Goal: Task Accomplishment & Management: Manage account settings

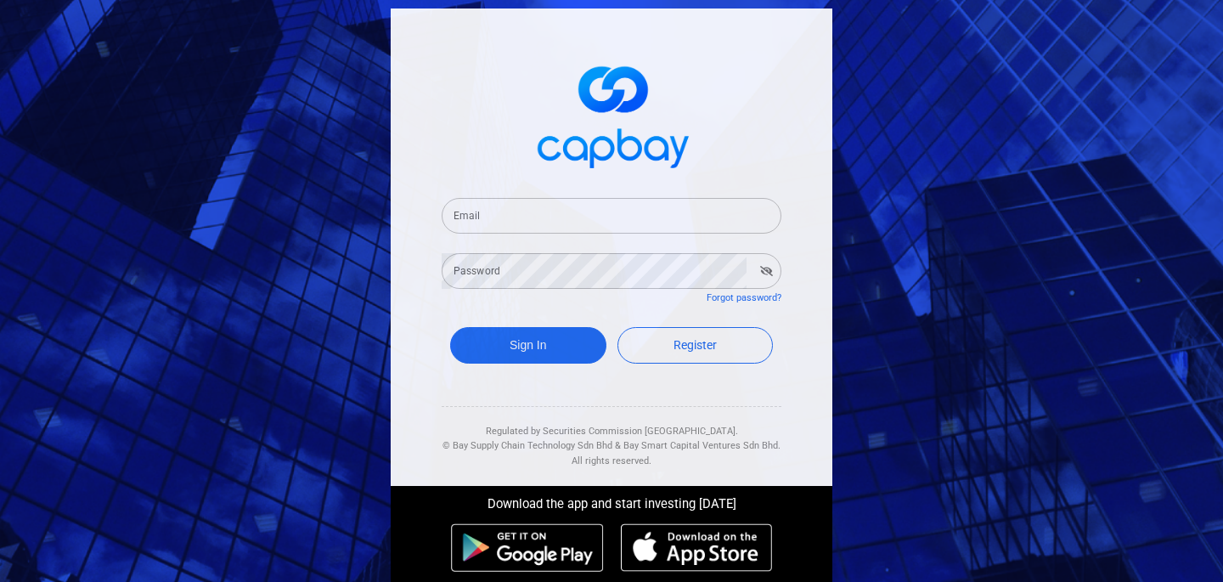
click at [491, 218] on input "Email" at bounding box center [612, 216] width 340 height 36
type input "[EMAIL_ADDRESS][DOMAIN_NAME]"
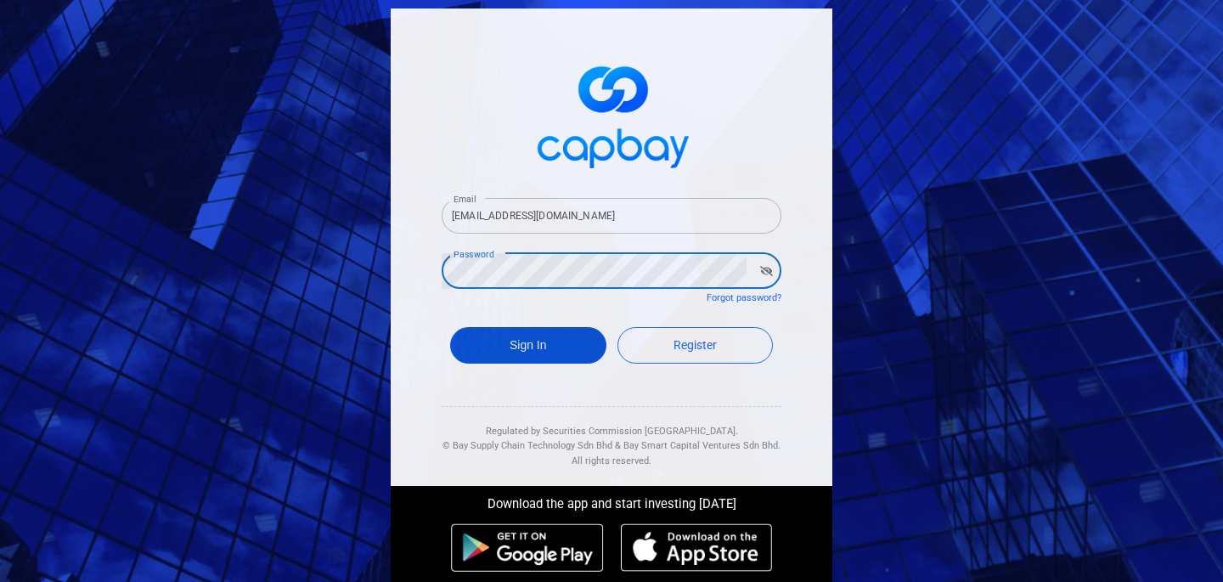
click at [541, 348] on button "Sign In" at bounding box center [528, 345] width 156 height 37
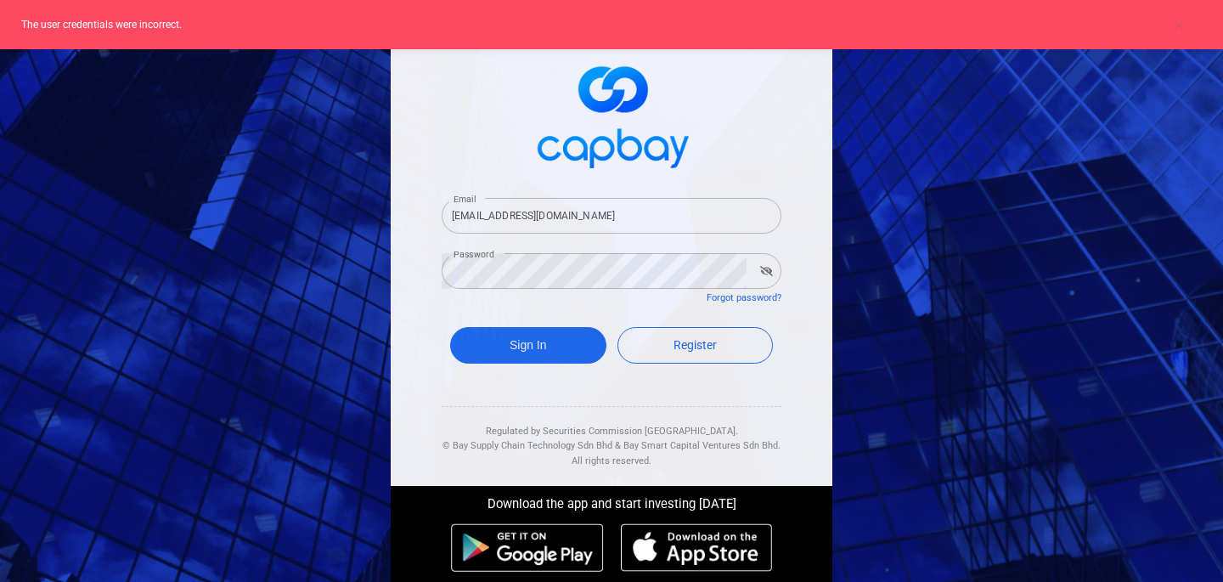
click at [771, 269] on icon "button" at bounding box center [766, 271] width 13 height 10
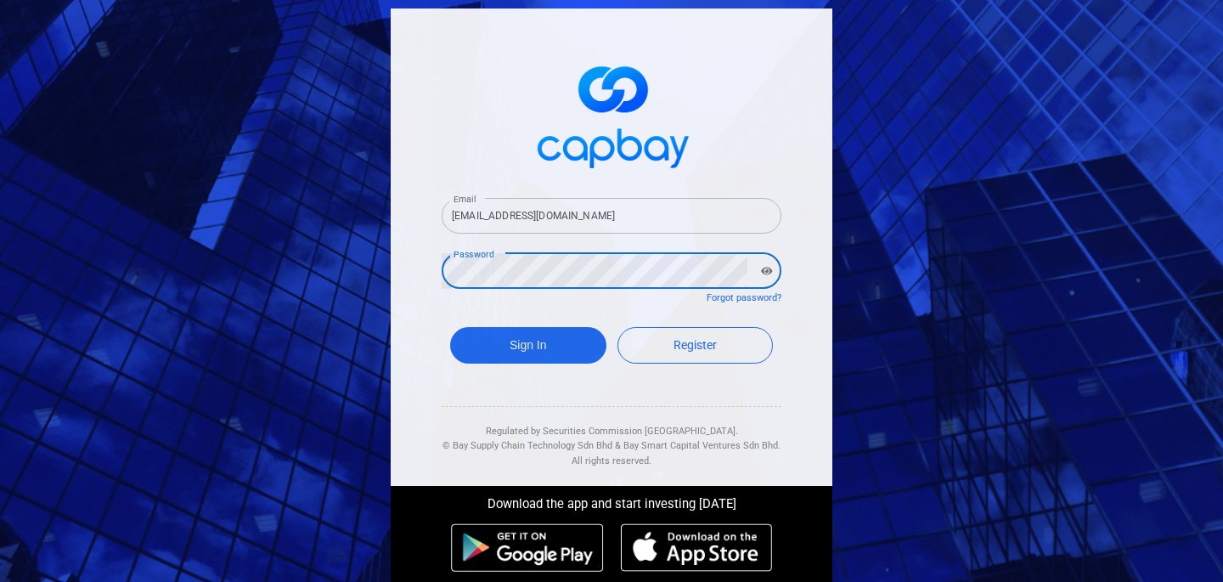
click at [450, 327] on button "Sign In" at bounding box center [528, 345] width 156 height 37
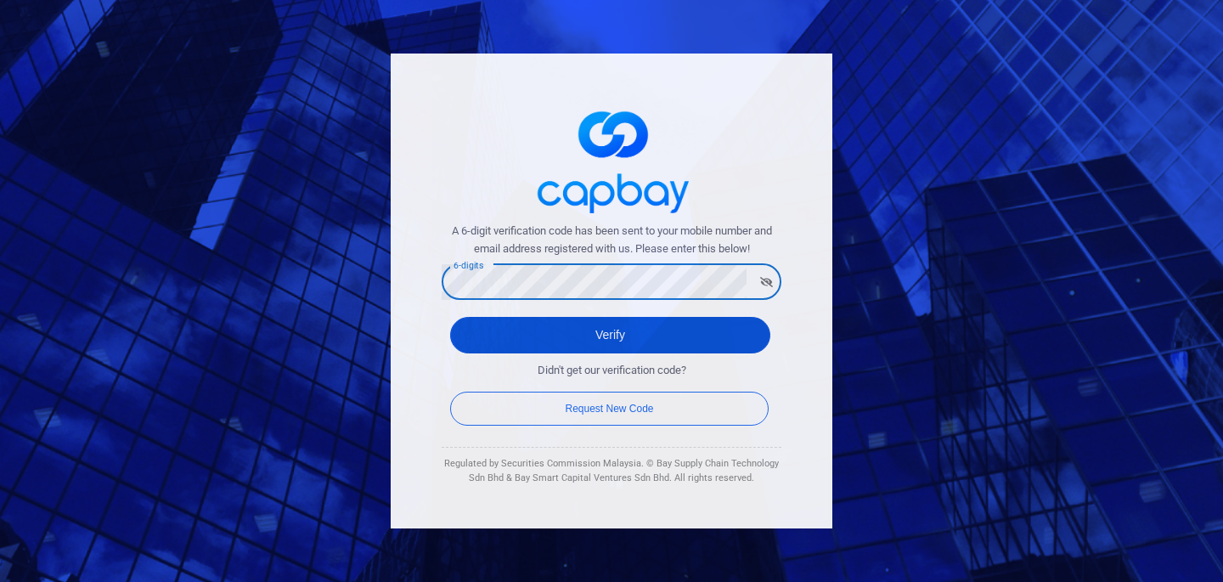
click at [691, 346] on button "Verify" at bounding box center [610, 335] width 320 height 37
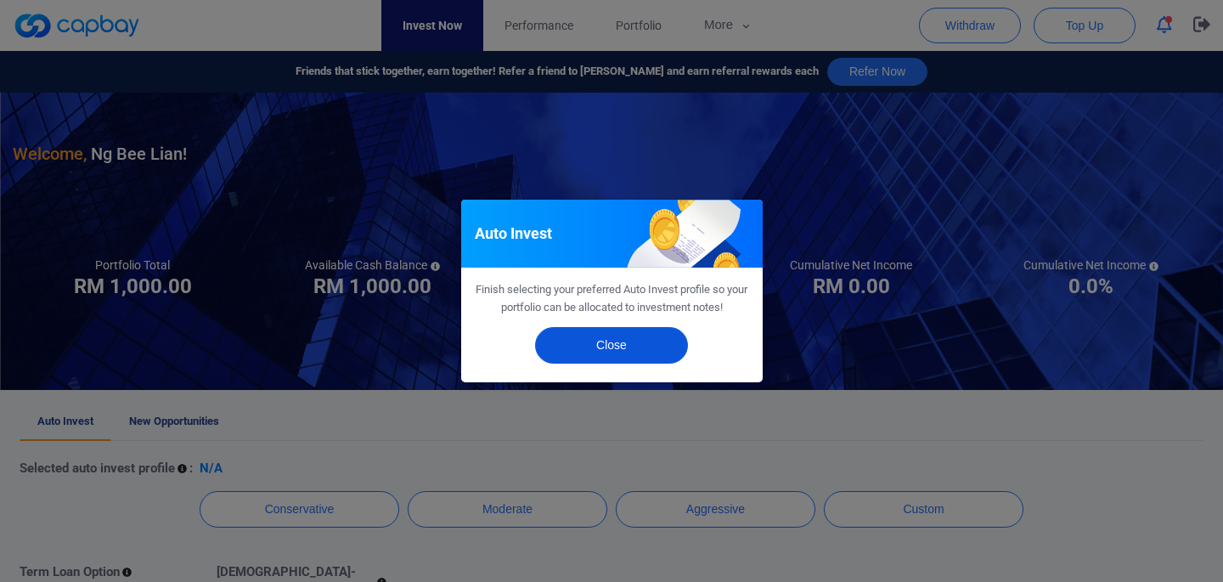
click at [639, 351] on button "Close" at bounding box center [611, 345] width 153 height 37
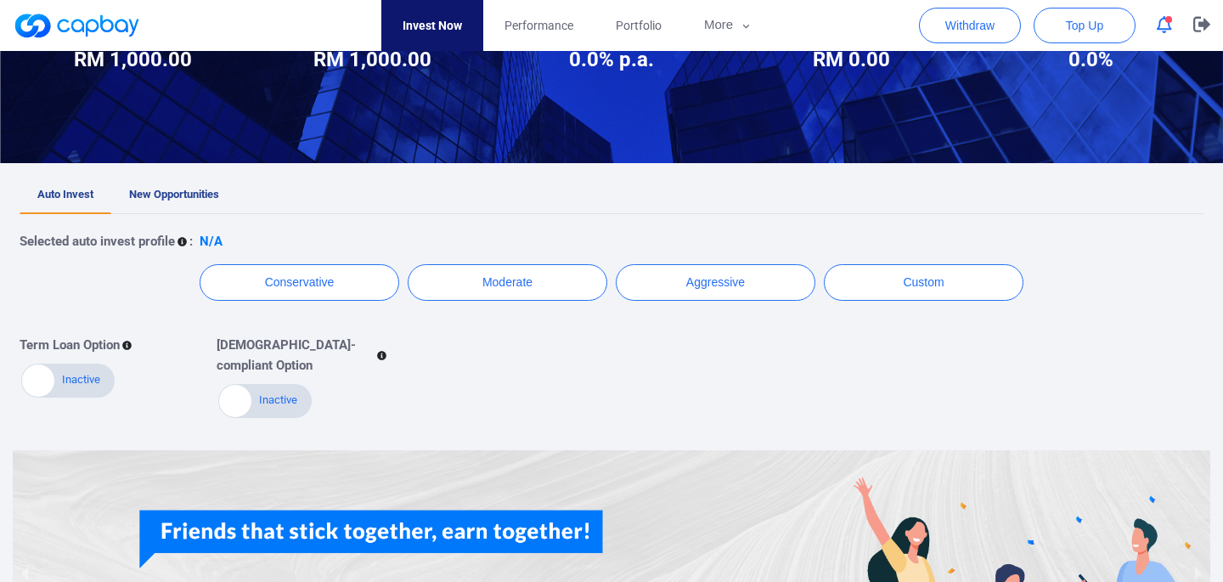
scroll to position [229, 0]
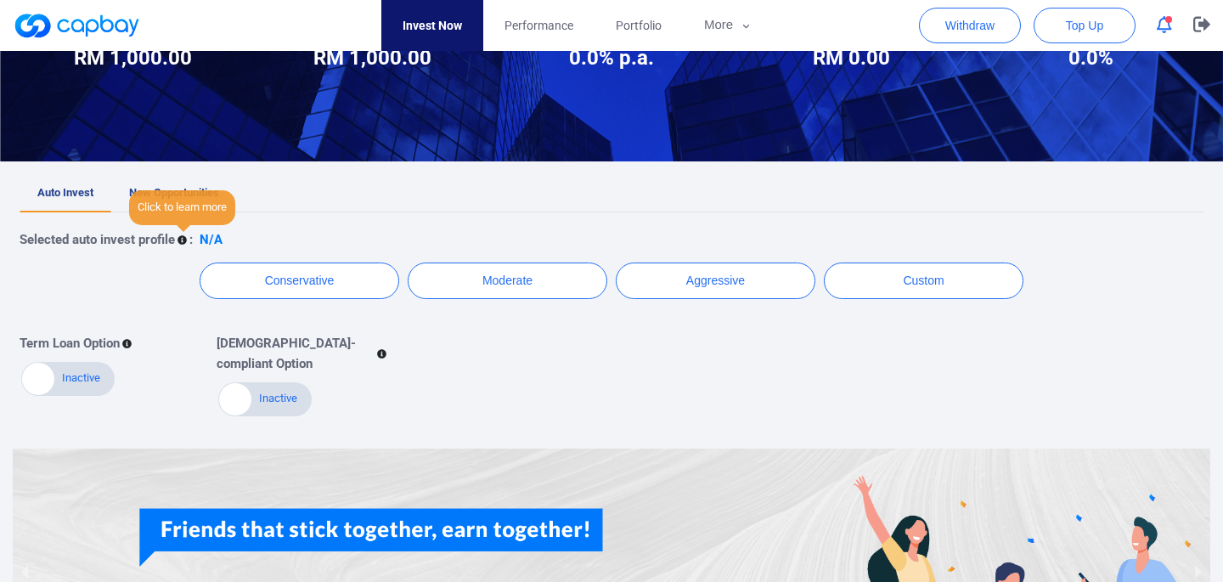
click at [187, 245] on icon at bounding box center [182, 239] width 9 height 9
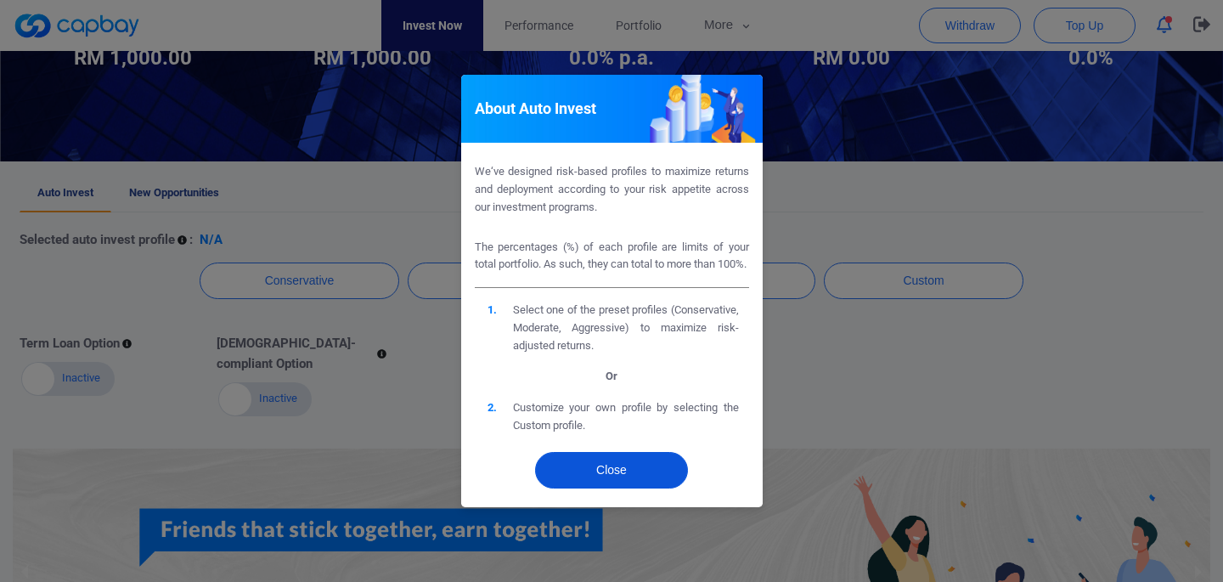
click at [604, 488] on button "Close" at bounding box center [611, 470] width 153 height 37
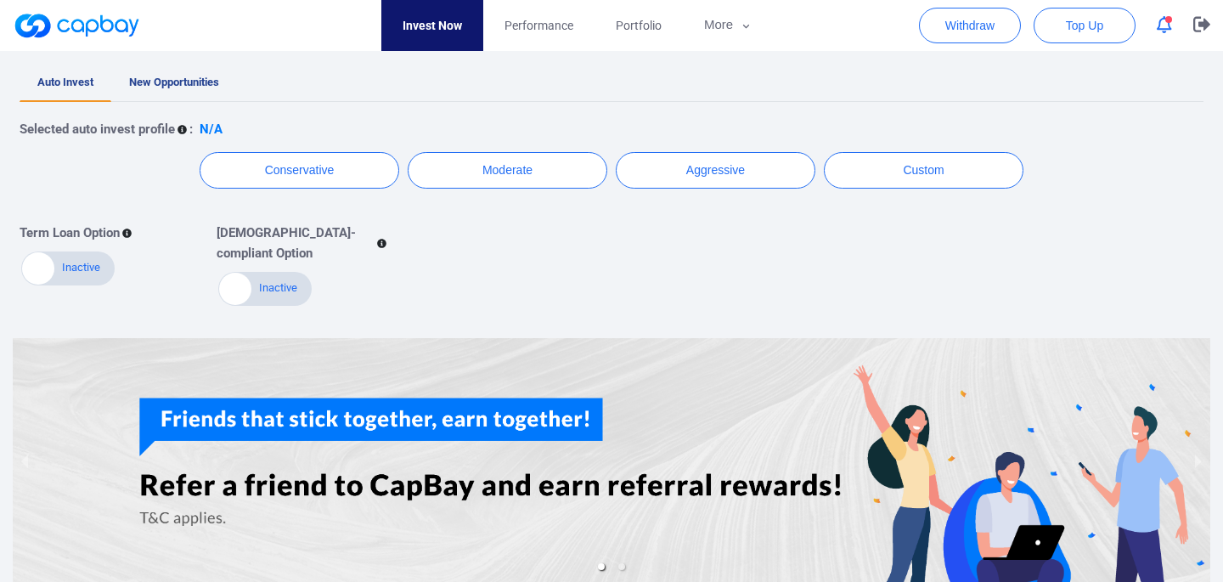
scroll to position [347, 0]
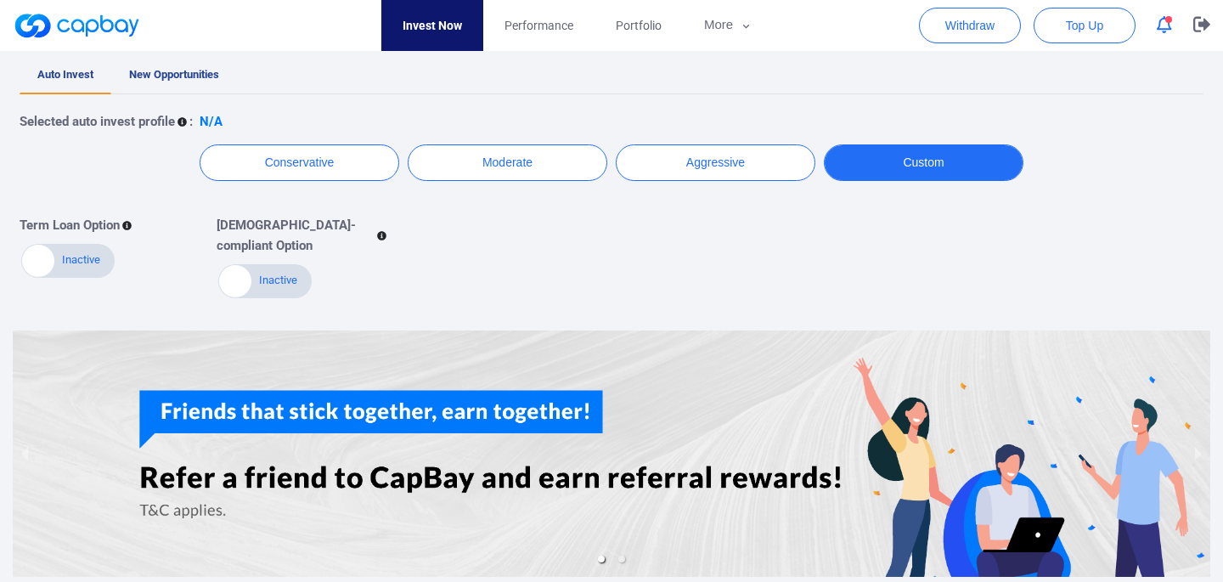
click at [897, 162] on button "Custom" at bounding box center [924, 162] width 200 height 37
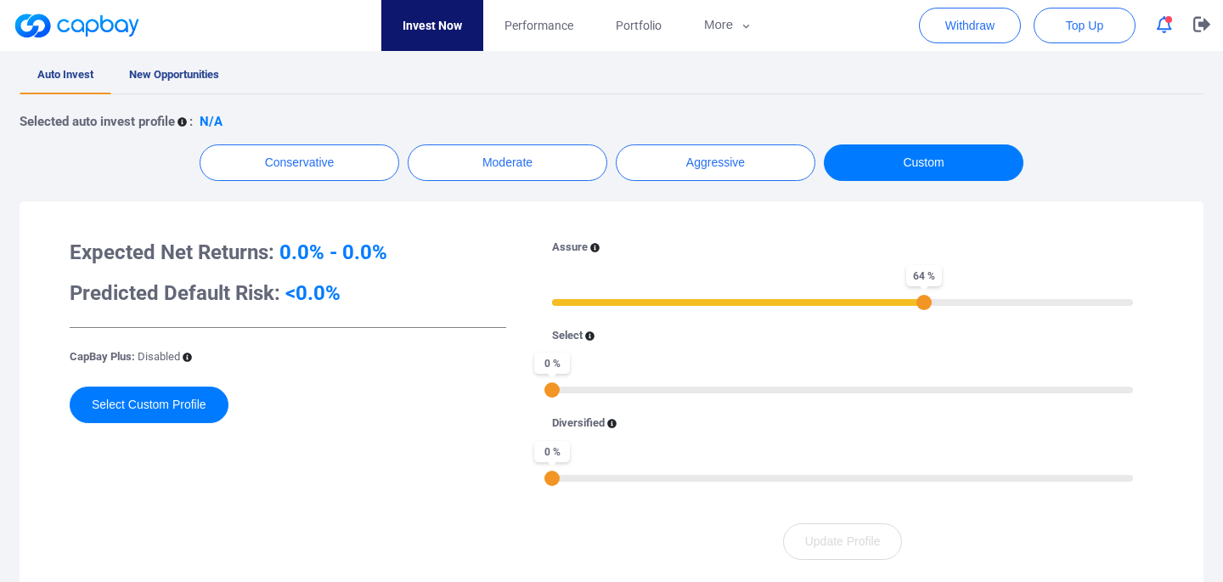
click at [926, 296] on div "64 %" at bounding box center [842, 301] width 581 height 12
click at [849, 388] on div "0 %" at bounding box center [842, 388] width 581 height 12
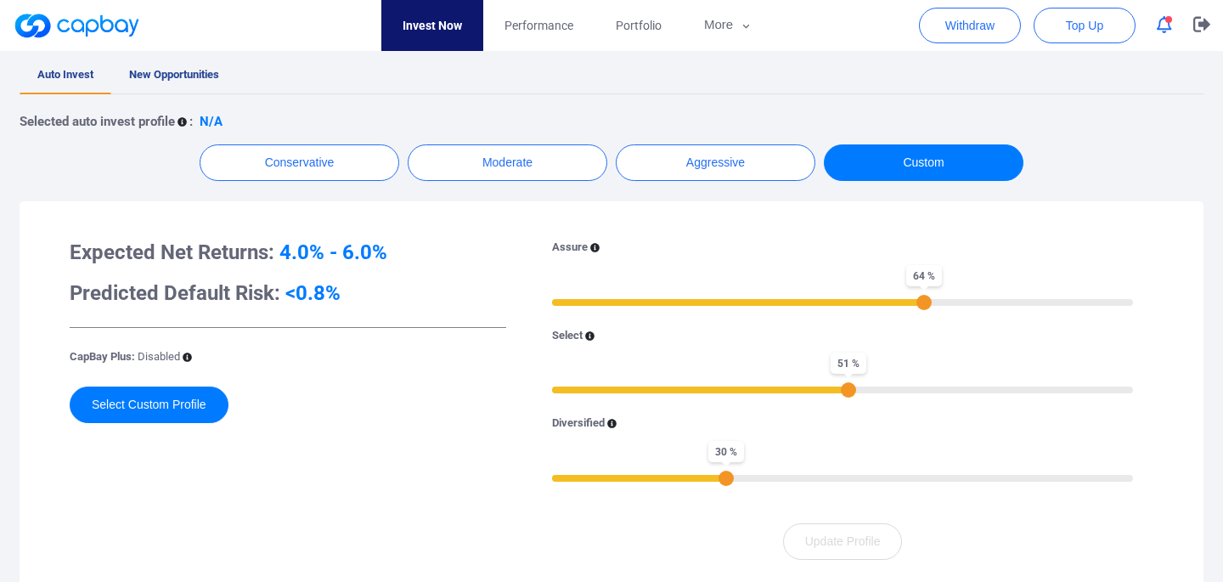
click at [724, 481] on div "30 %" at bounding box center [842, 477] width 581 height 12
click at [613, 478] on div "30 %" at bounding box center [842, 477] width 581 height 12
click at [579, 481] on div "11 %" at bounding box center [842, 477] width 581 height 12
click at [829, 391] on div "48 %" at bounding box center [842, 388] width 581 height 12
click at [789, 390] on div "41 %" at bounding box center [842, 388] width 581 height 12
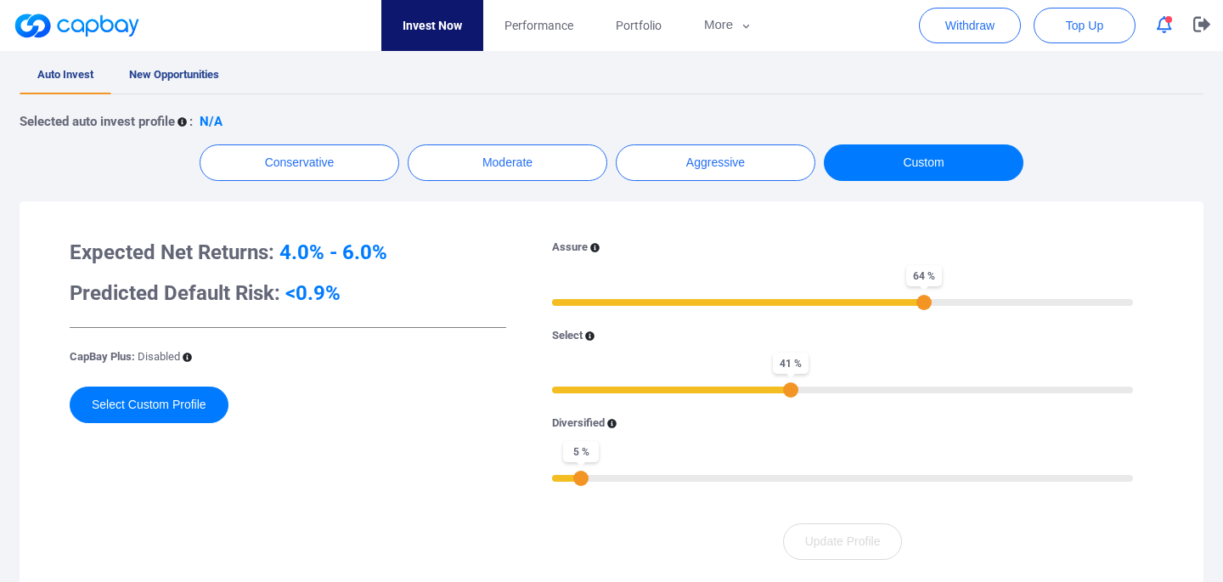
click at [906, 385] on div "41 %" at bounding box center [842, 388] width 581 height 12
click at [969, 384] on div "72 %" at bounding box center [842, 388] width 581 height 12
click at [1011, 384] on div "79 %" at bounding box center [842, 388] width 581 height 12
click at [1049, 384] on div "79 %" at bounding box center [842, 388] width 581 height 12
click at [1094, 385] on div "86 %" at bounding box center [842, 388] width 581 height 12
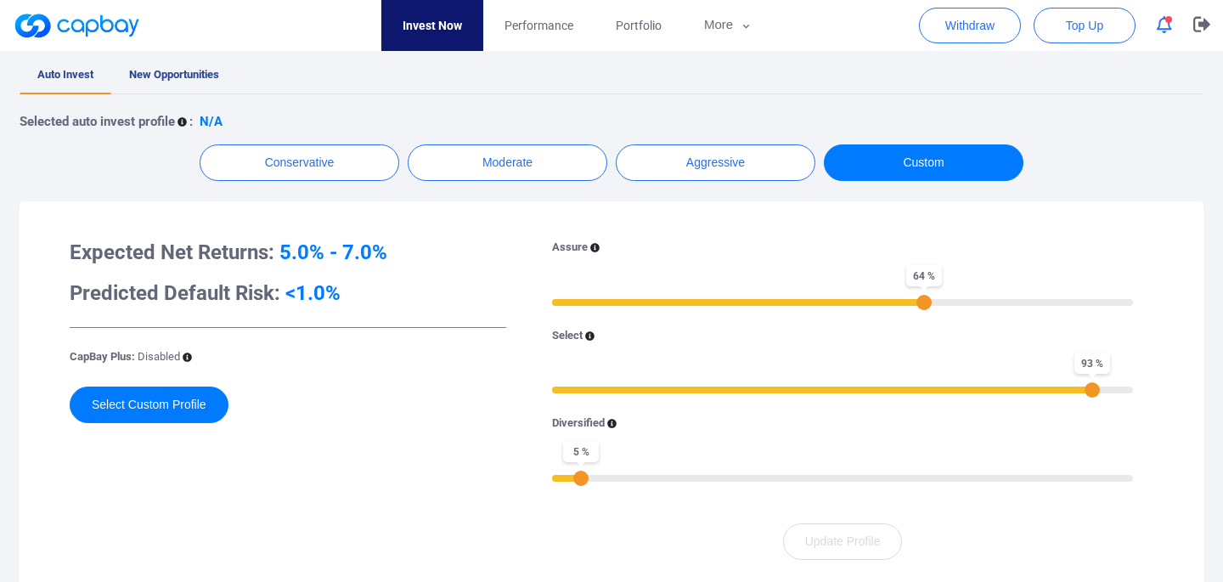
click at [1120, 387] on div "93 %" at bounding box center [842, 388] width 581 height 12
click at [933, 388] on div "98 %" at bounding box center [842, 388] width 581 height 12
click at [946, 384] on div "68 %" at bounding box center [842, 388] width 581 height 12
click at [891, 295] on div "58 %" at bounding box center [842, 301] width 581 height 12
click at [839, 296] on div "58 %" at bounding box center [842, 301] width 581 height 12
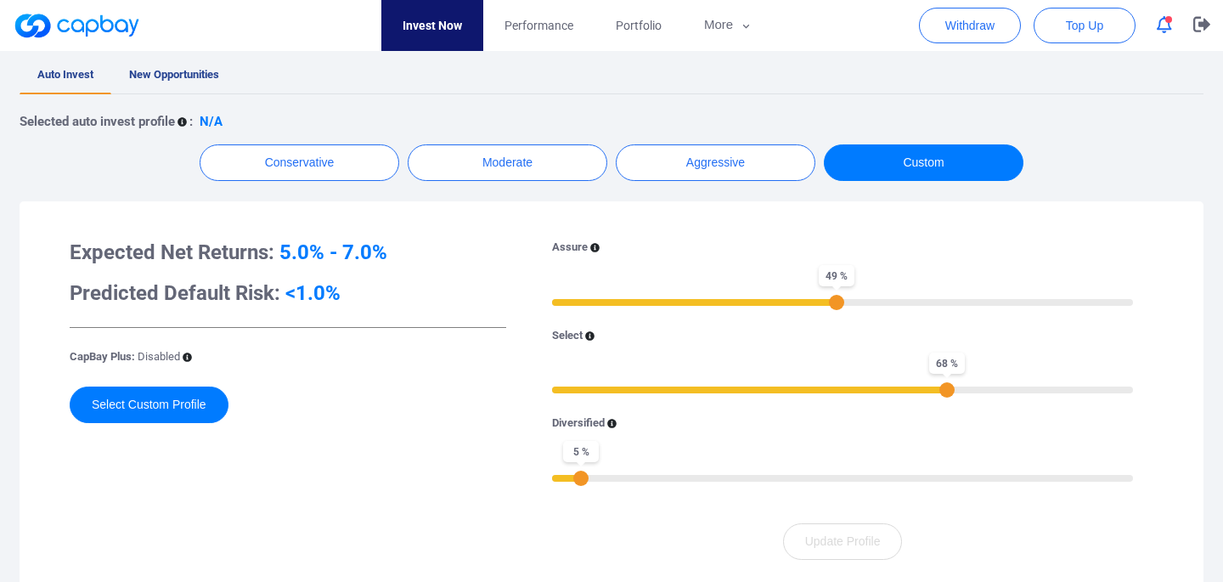
click at [561, 299] on div "49 %" at bounding box center [842, 301] width 581 height 12
click at [889, 308] on div "Assure 1 % Select 68 % Diversified 5 %" at bounding box center [843, 371] width 622 height 264
click at [1130, 299] on div "1 %" at bounding box center [842, 301] width 581 height 12
click at [552, 392] on div "Select 68 %" at bounding box center [842, 361] width 581 height 68
click at [557, 388] on div "68 %" at bounding box center [842, 388] width 581 height 12
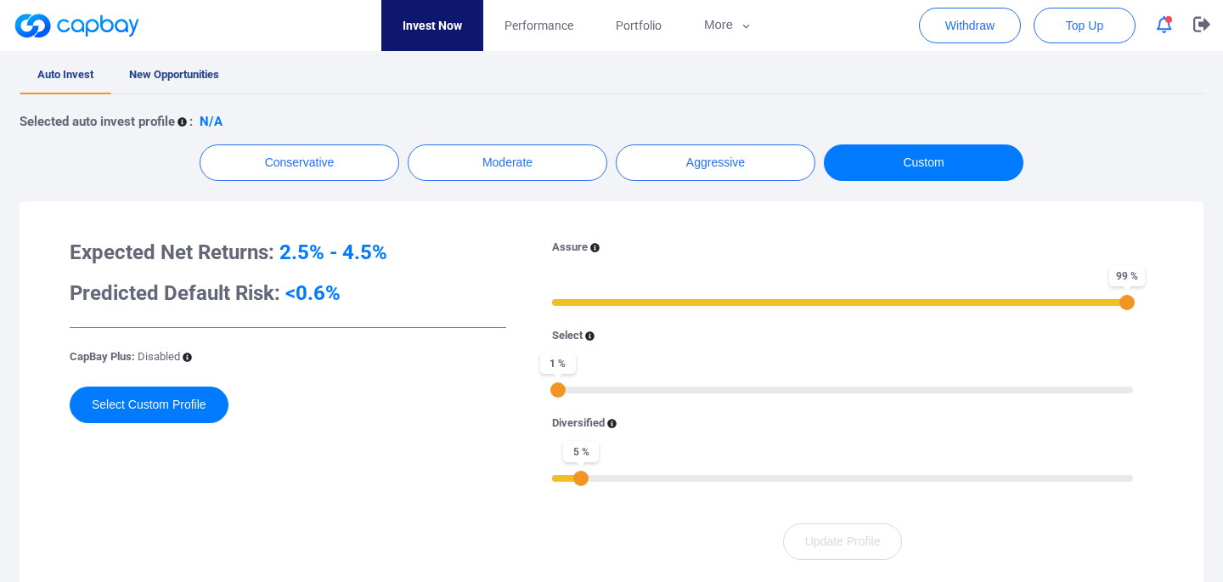
click at [556, 392] on div "1 %" at bounding box center [558, 389] width 15 height 15
click at [556, 382] on div "1 %" at bounding box center [558, 389] width 15 height 15
click at [554, 477] on div "5 %" at bounding box center [842, 477] width 581 height 12
click at [556, 385] on div "1 %" at bounding box center [558, 389] width 15 height 15
click at [545, 388] on div "Assure 99 % Select 1 % Diversified 0 %" at bounding box center [843, 371] width 622 height 264
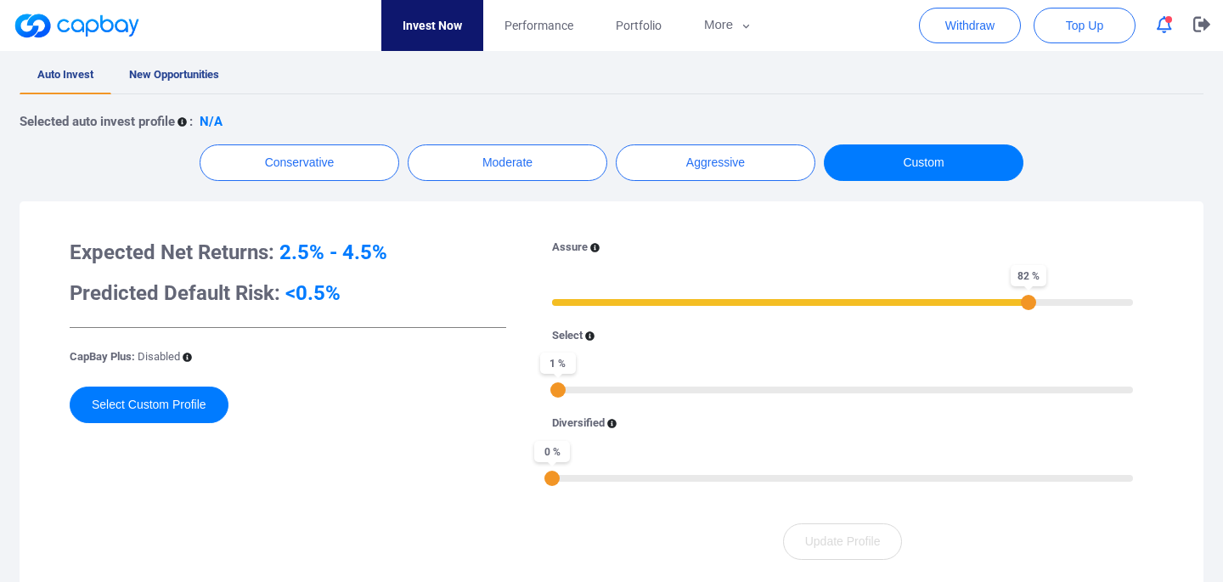
click at [1027, 298] on div "82 %" at bounding box center [842, 301] width 581 height 12
click at [987, 298] on div "82 %" at bounding box center [842, 301] width 581 height 12
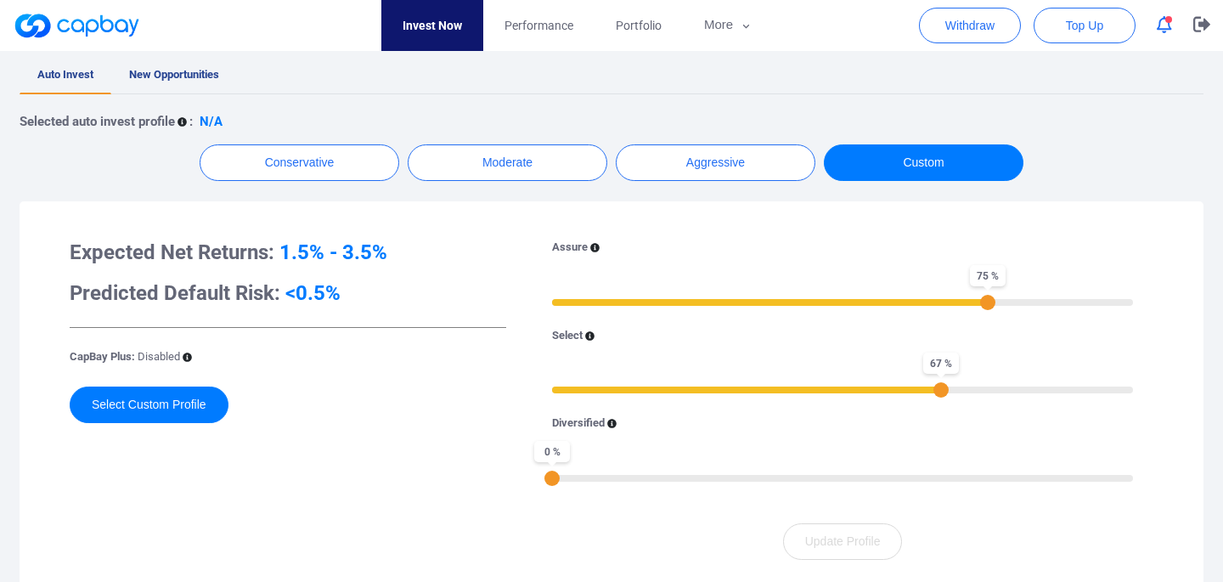
click at [943, 387] on div "67 %" at bounding box center [842, 388] width 581 height 12
click at [862, 385] on div "53 %" at bounding box center [842, 388] width 581 height 12
click at [615, 475] on div "11 %" at bounding box center [842, 477] width 581 height 12
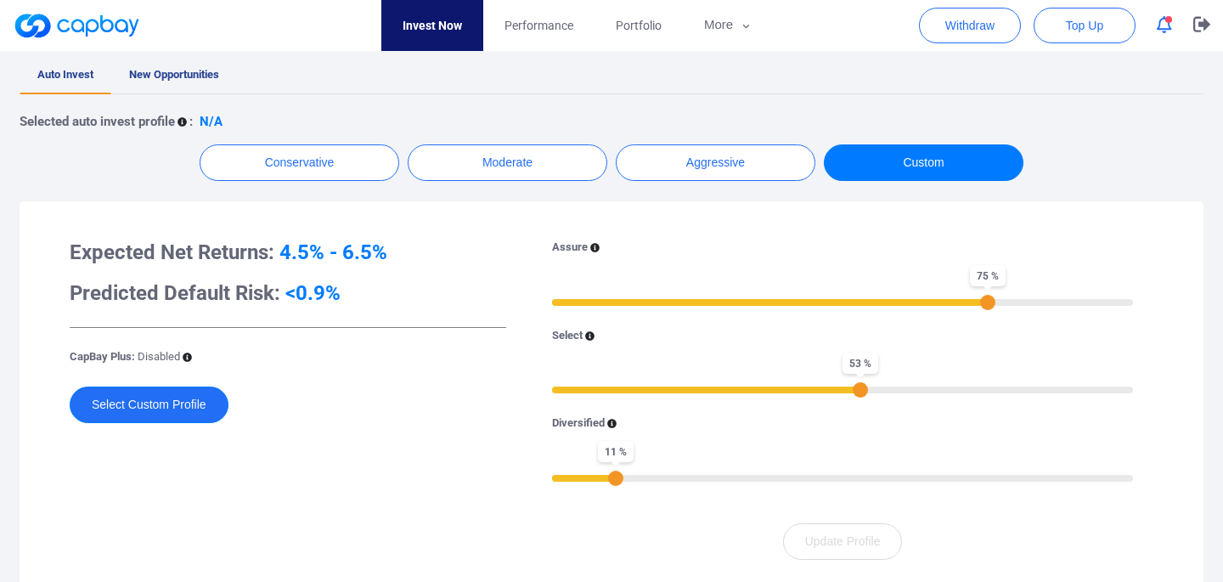
click at [177, 406] on button "Select Custom Profile" at bounding box center [149, 405] width 159 height 37
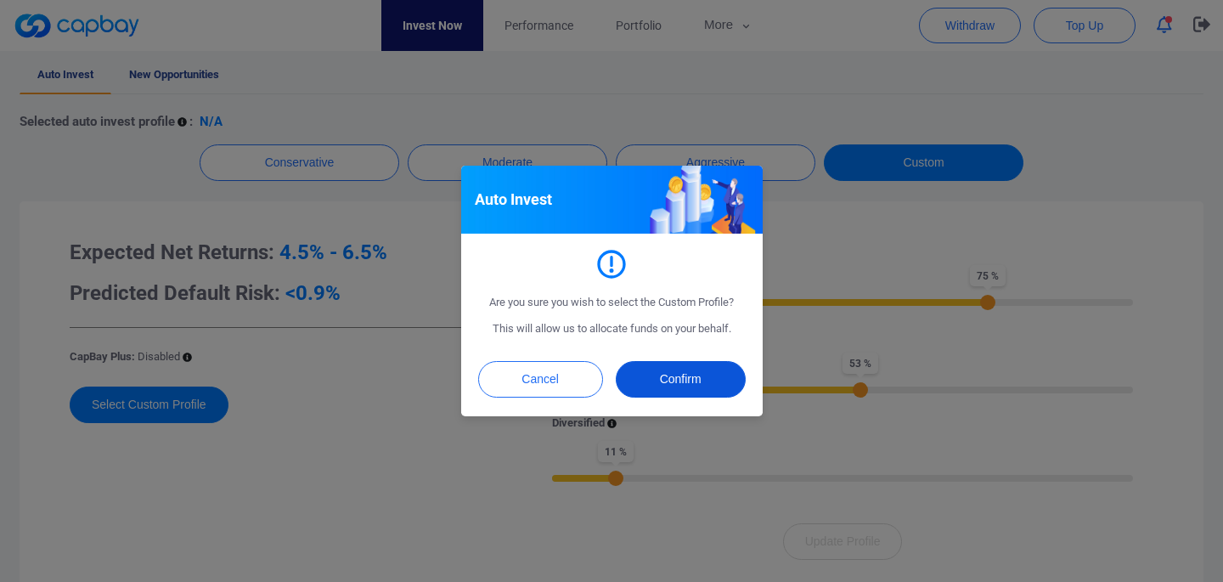
click at [666, 364] on button "Confirm" at bounding box center [681, 379] width 130 height 37
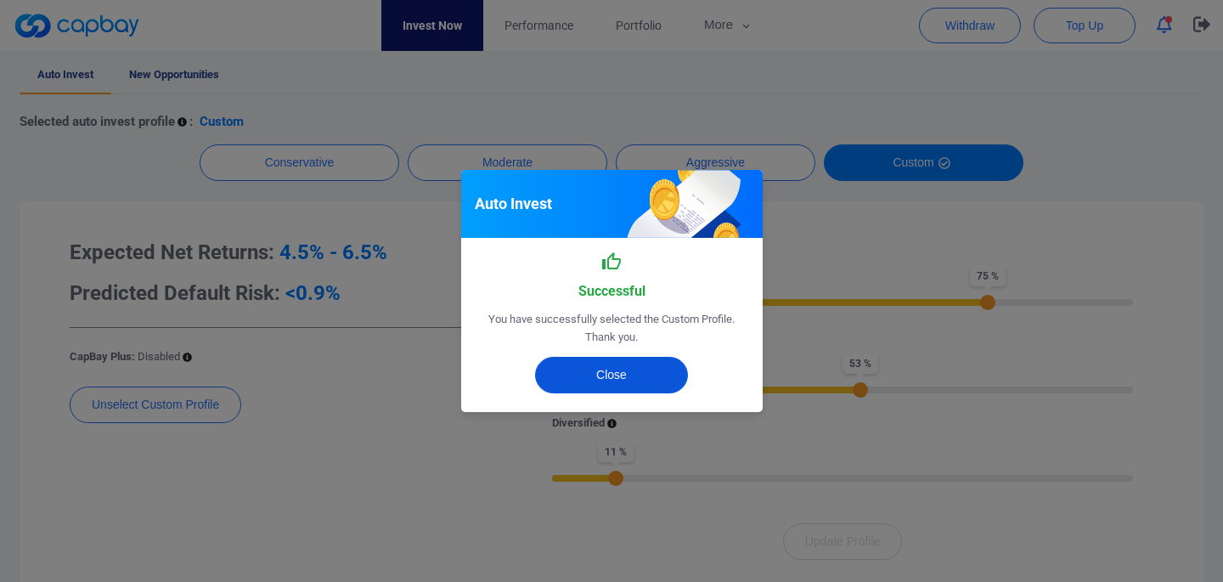
click at [626, 381] on button "Close" at bounding box center [611, 375] width 153 height 37
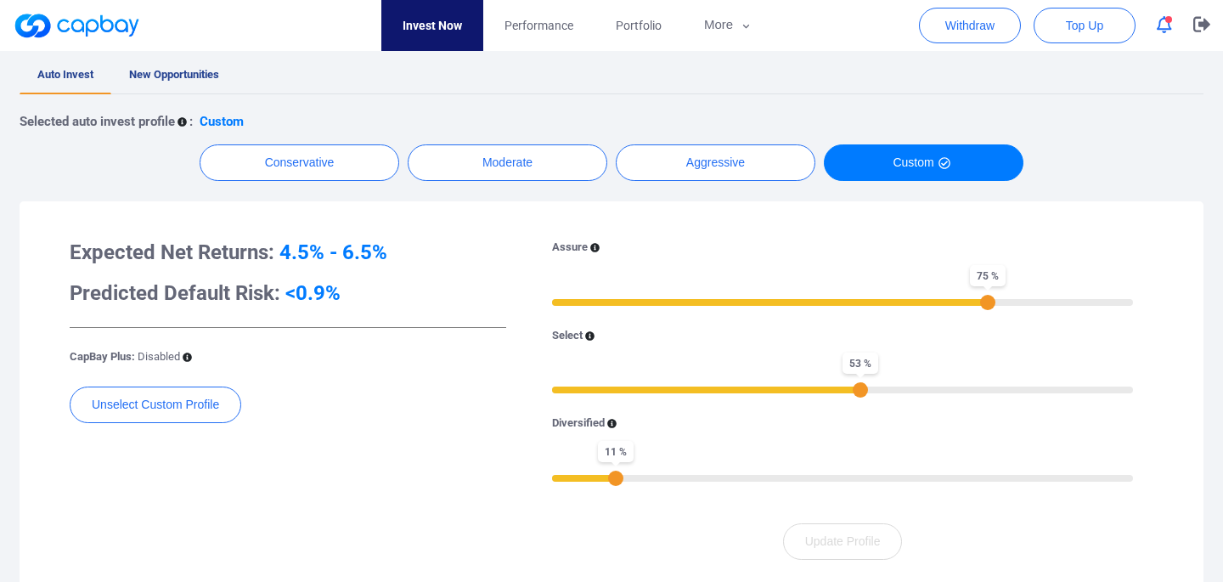
click at [608, 477] on div "11 %" at bounding box center [615, 478] width 15 height 15
click at [602, 478] on div "11 %" at bounding box center [842, 477] width 581 height 12
click at [611, 478] on div "9 %" at bounding box center [604, 478] width 15 height 15
click at [614, 478] on div "9 %" at bounding box center [842, 477] width 581 height 12
click at [605, 479] on div "9 %" at bounding box center [842, 477] width 581 height 12
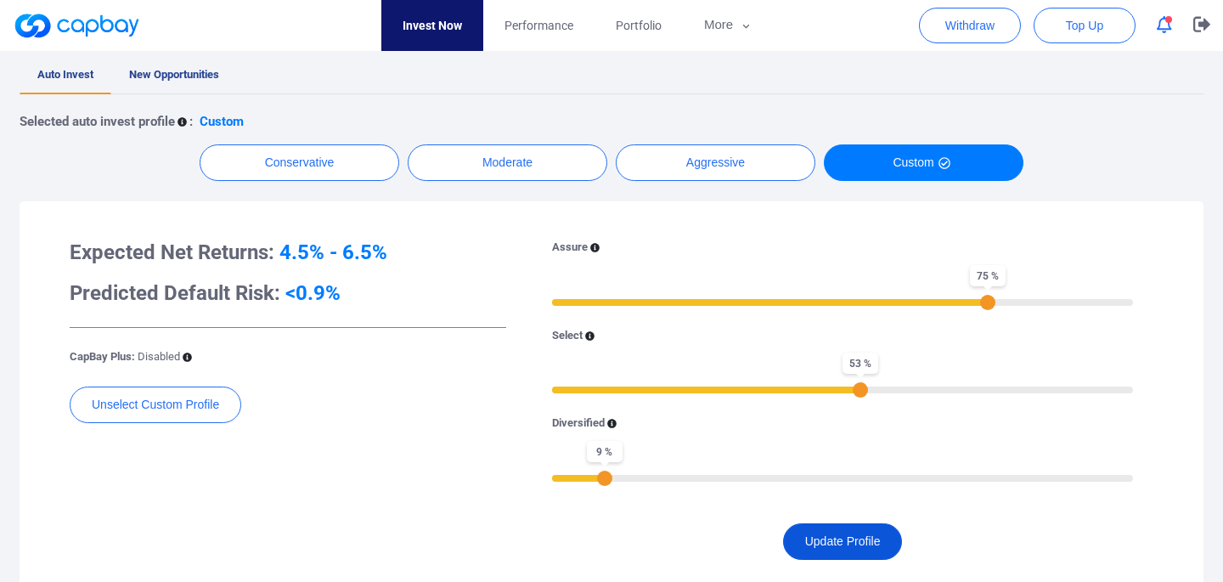
click at [821, 537] on button "Update Profile" at bounding box center [843, 541] width 120 height 37
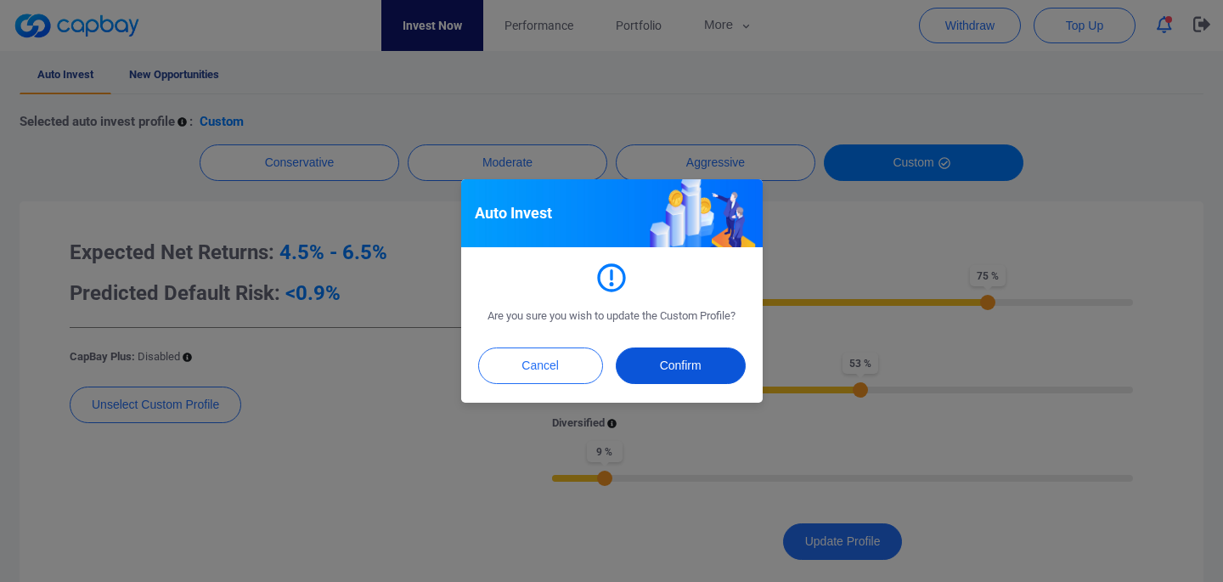
click at [652, 361] on button "Confirm" at bounding box center [681, 365] width 130 height 37
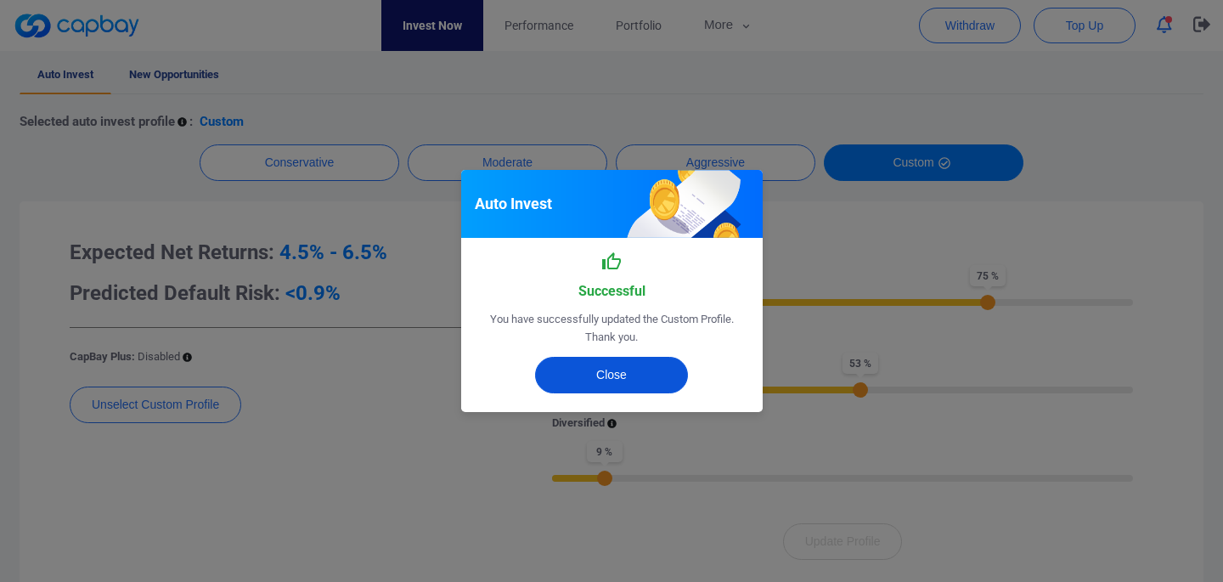
click at [646, 366] on button "Close" at bounding box center [611, 375] width 153 height 37
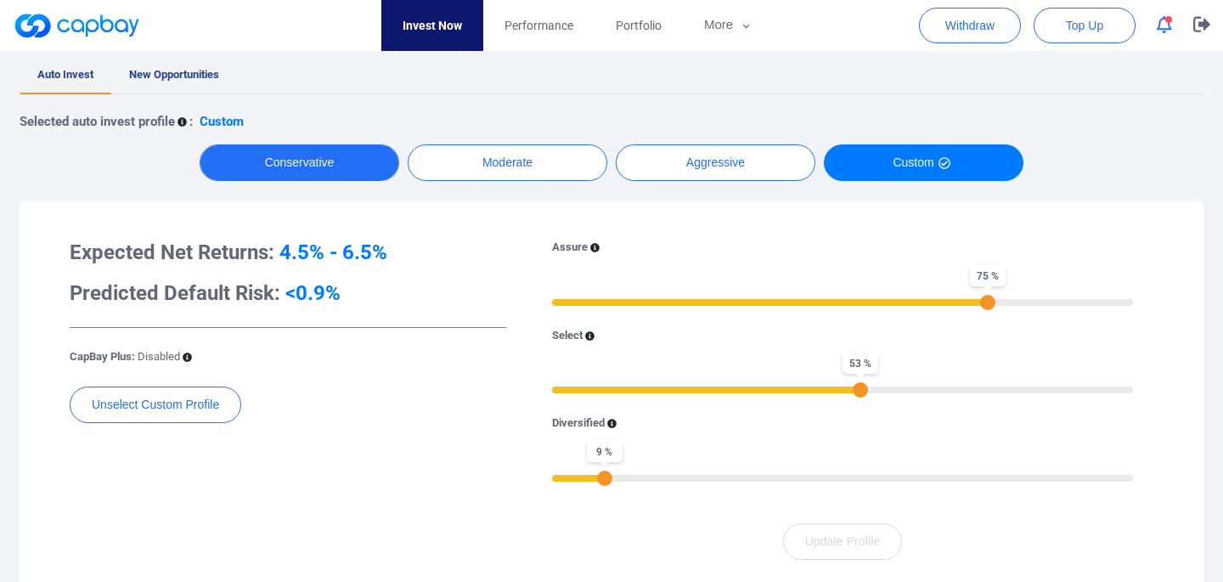
click at [283, 155] on button "Conservative" at bounding box center [300, 162] width 200 height 37
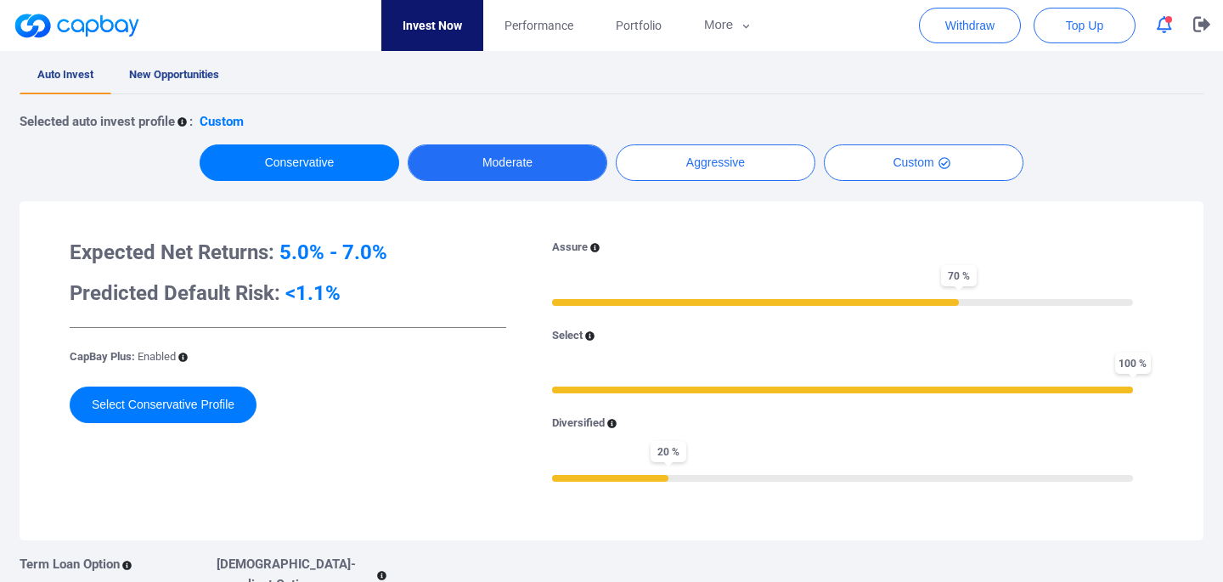
click at [440, 161] on button "Moderate" at bounding box center [508, 162] width 200 height 37
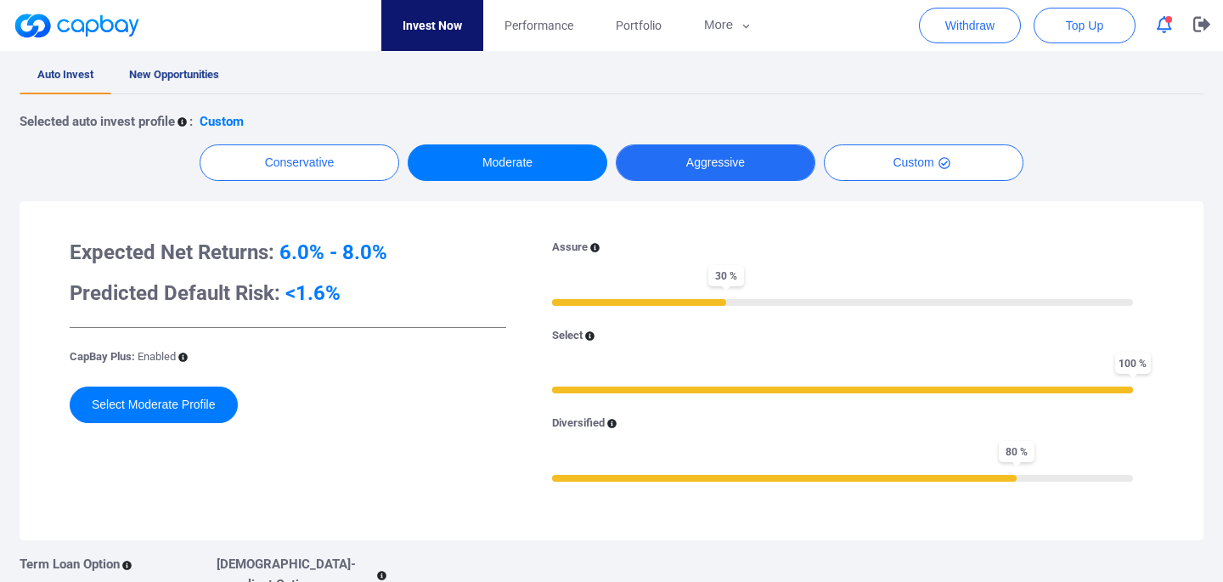
click at [735, 162] on button "Aggressive" at bounding box center [716, 162] width 200 height 37
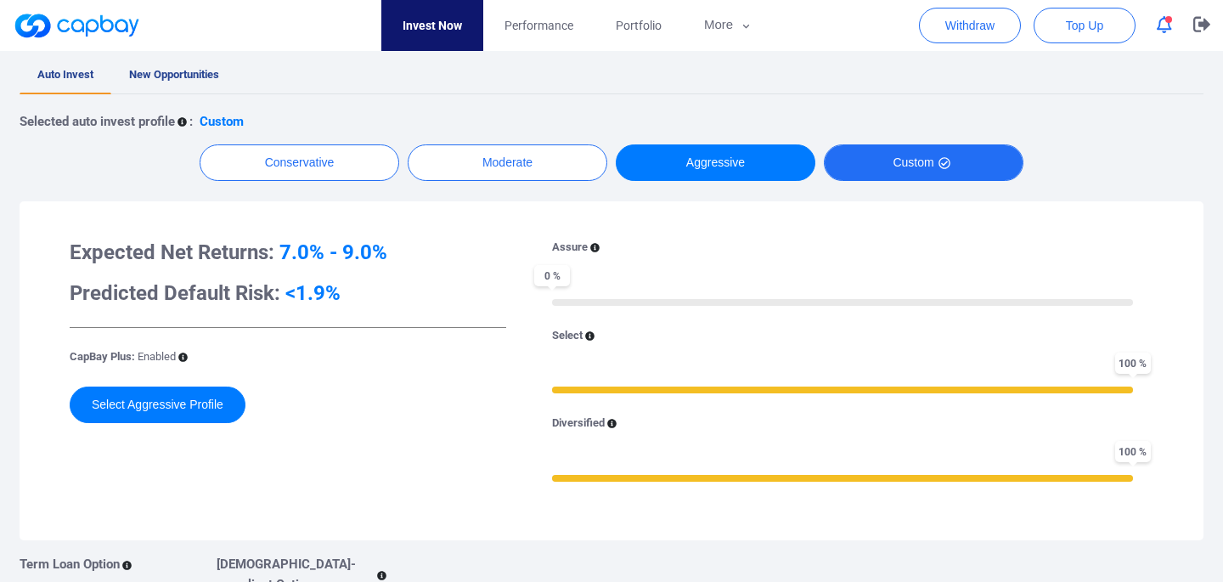
click at [855, 167] on button "Custom" at bounding box center [924, 162] width 200 height 37
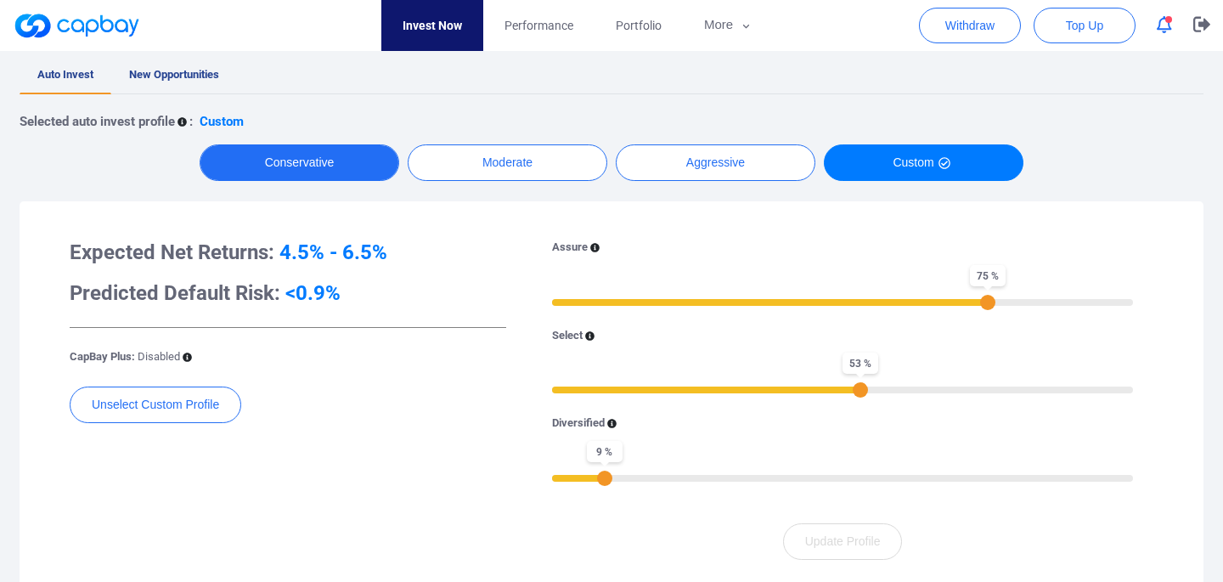
click at [283, 159] on button "Conservative" at bounding box center [300, 162] width 200 height 37
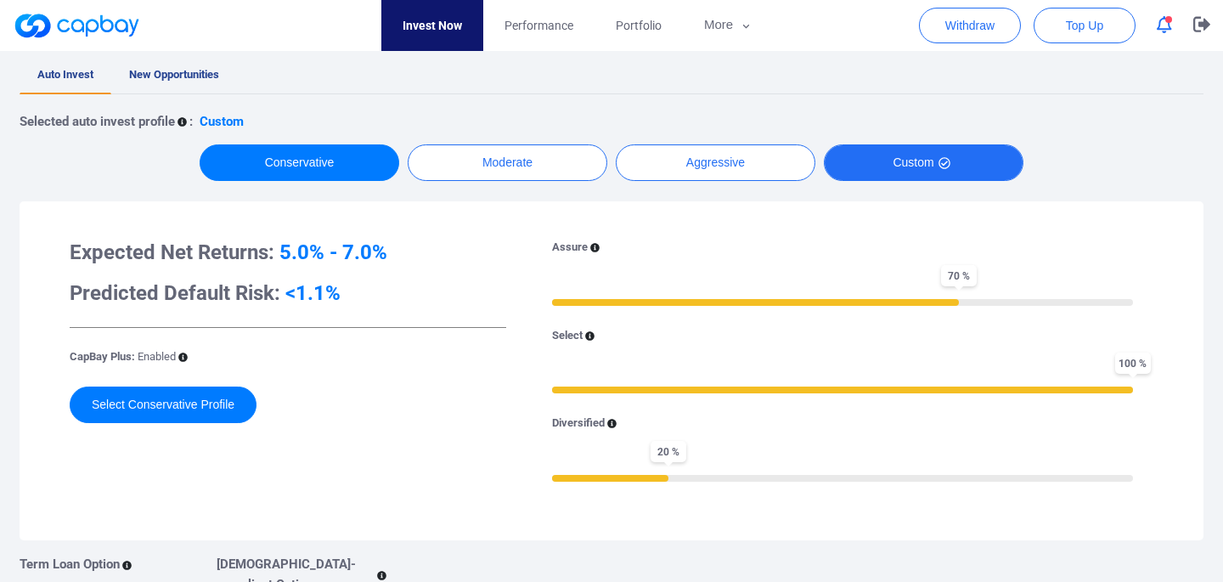
click at [929, 153] on button "Custom" at bounding box center [924, 162] width 200 height 37
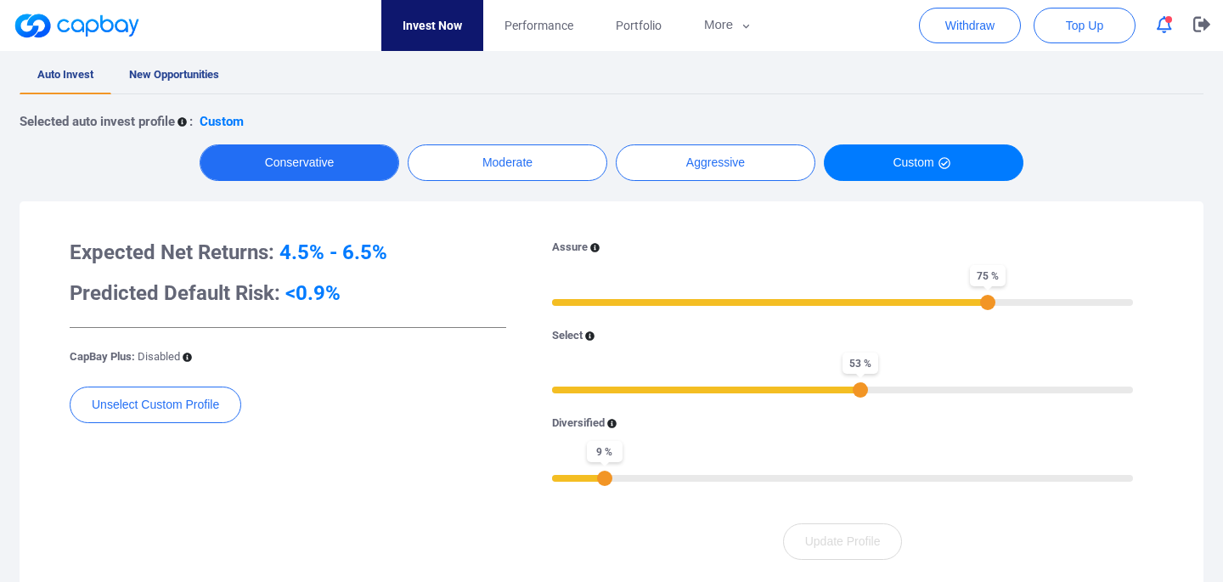
click at [361, 168] on button "Conservative" at bounding box center [300, 162] width 200 height 37
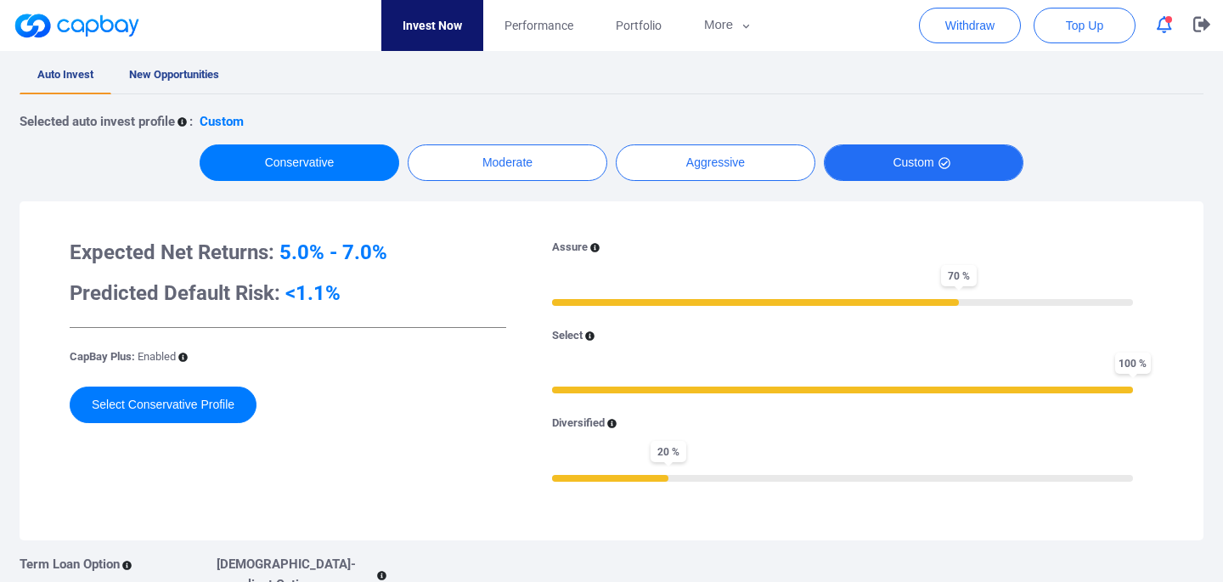
click at [952, 168] on button "Custom" at bounding box center [924, 162] width 200 height 37
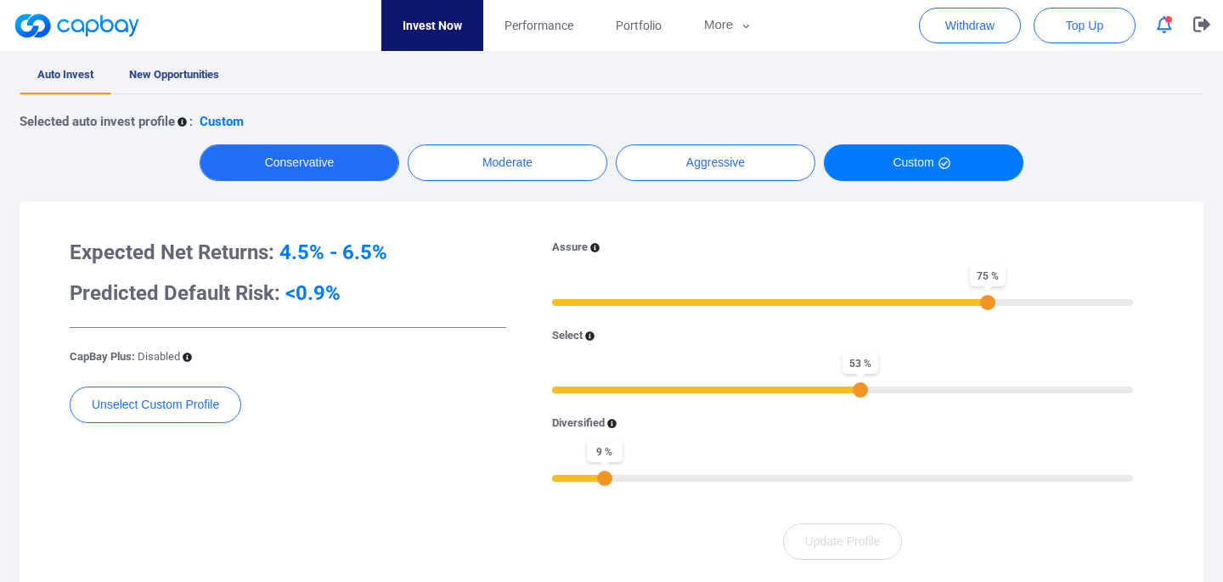
click at [375, 174] on button "Conservative" at bounding box center [300, 162] width 200 height 37
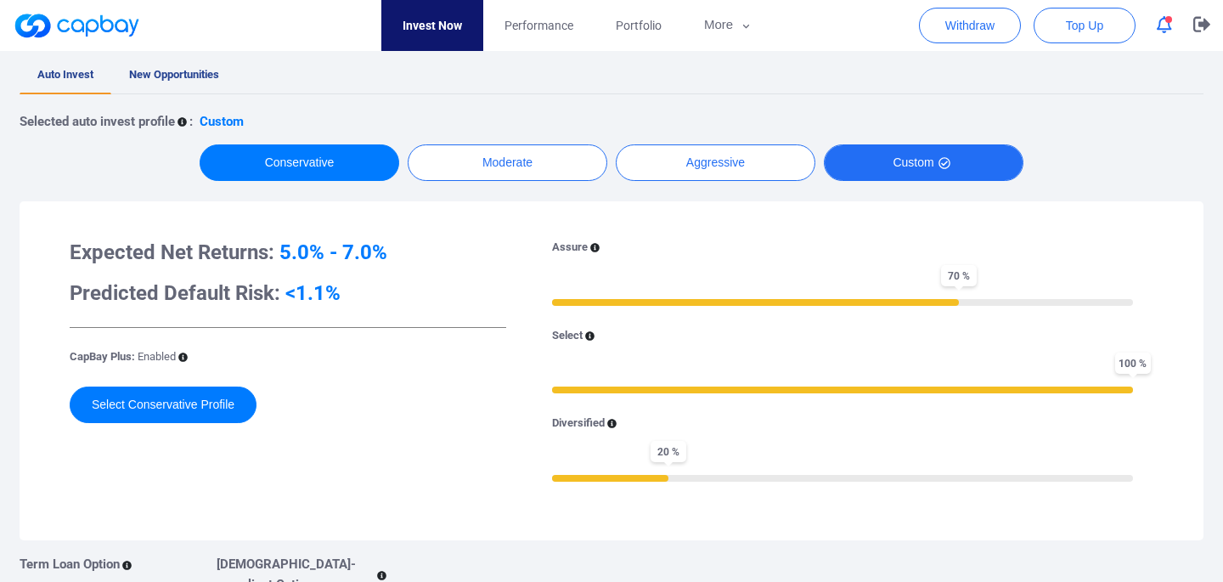
click at [904, 174] on button "Custom" at bounding box center [924, 162] width 200 height 37
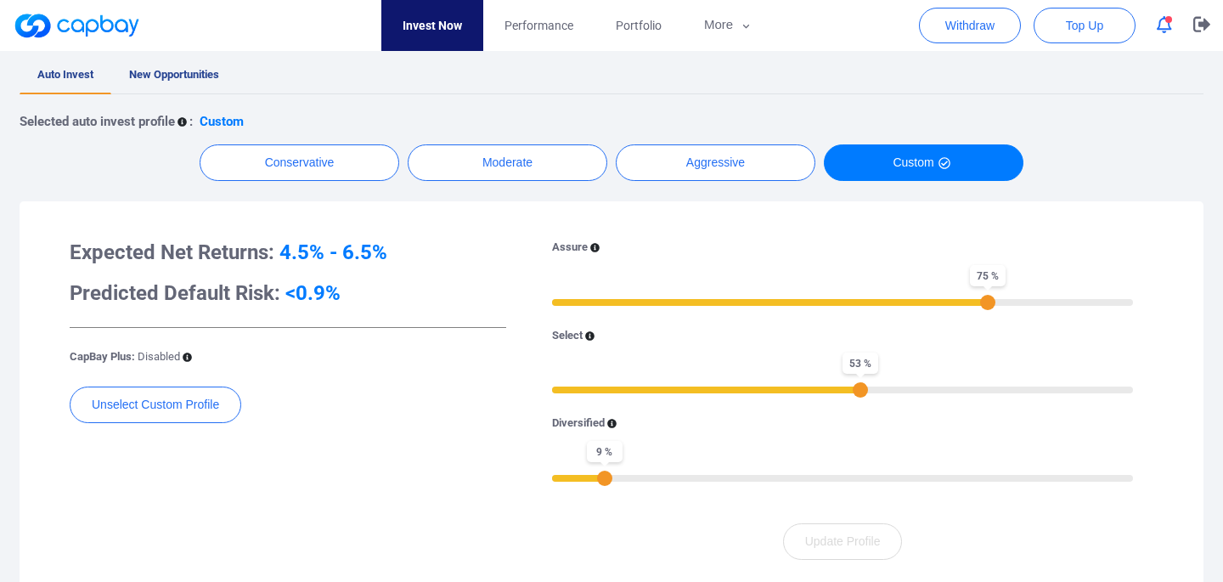
click at [488, 409] on div "Unselect Custom Profile" at bounding box center [288, 414] width 437 height 54
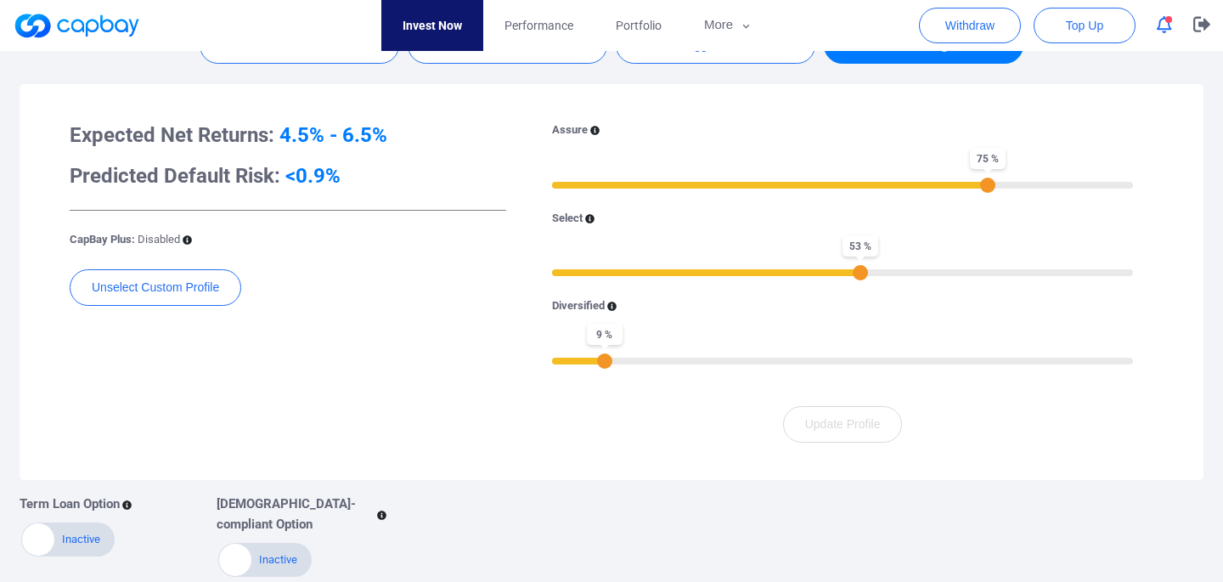
scroll to position [0, 0]
